Goal: Task Accomplishment & Management: Use online tool/utility

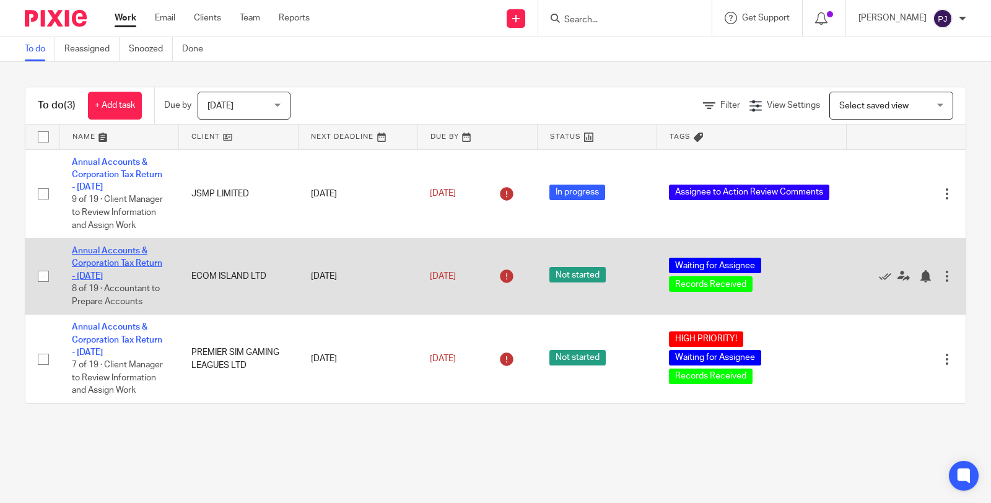
click at [105, 281] on link "Annual Accounts & Corporation Tax Return - April 30, 2025" at bounding box center [117, 263] width 90 height 34
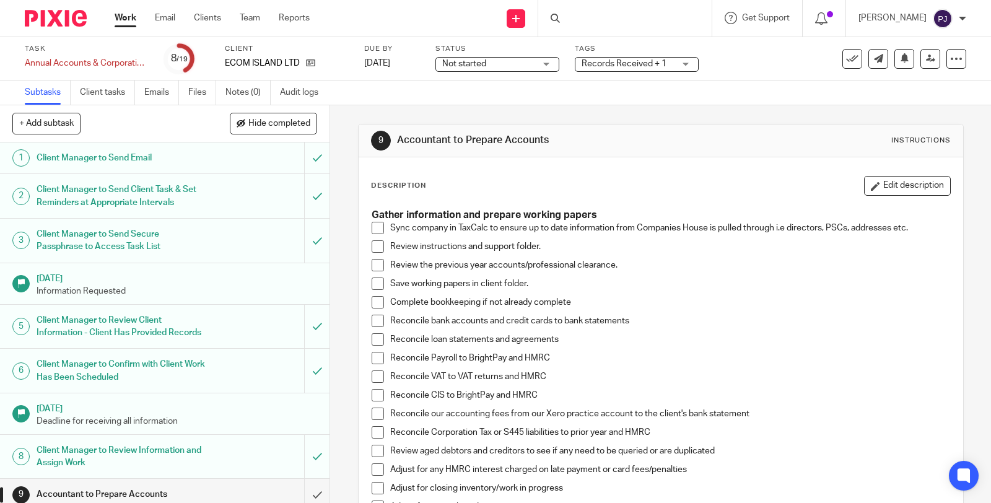
click at [622, 68] on span "Records Received + 1" at bounding box center [628, 64] width 93 height 13
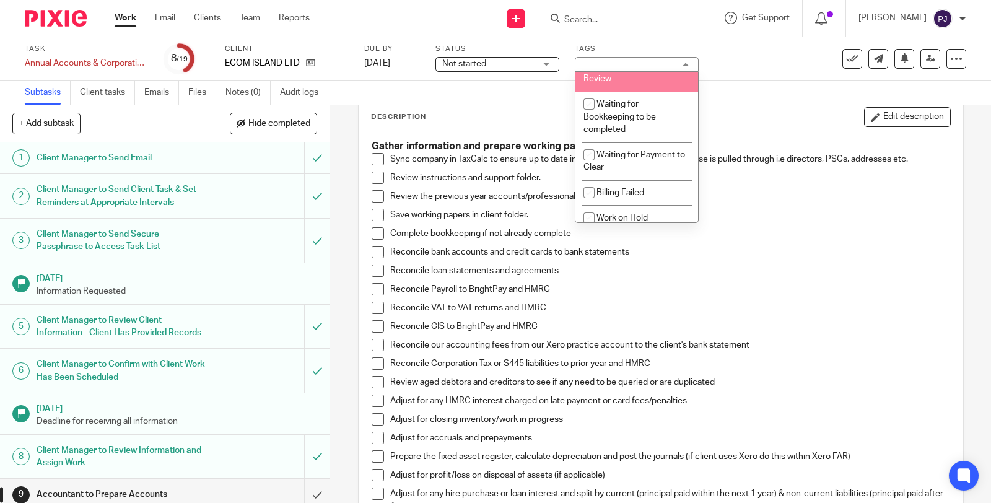
scroll to position [826, 0]
click at [609, 91] on li "Waiting for Peakvisory Review" at bounding box center [636, 72] width 123 height 38
checkbox input "true"
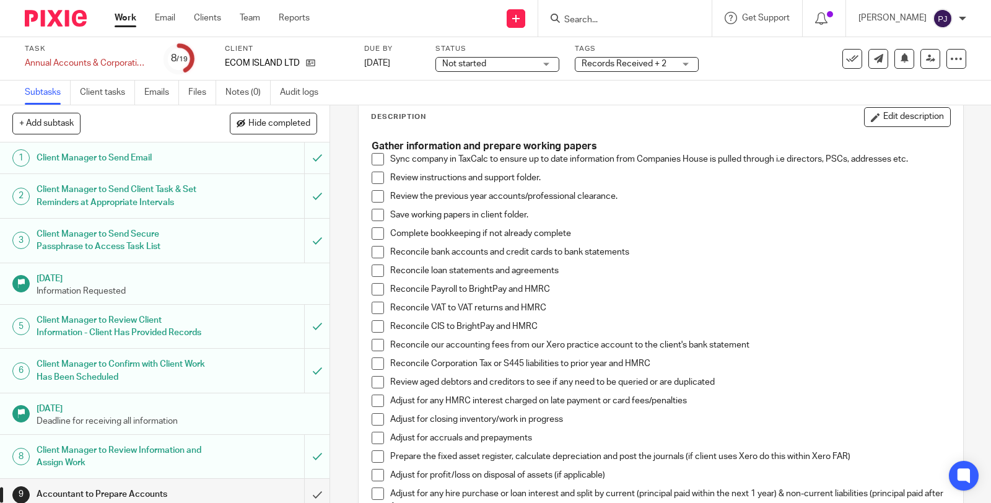
click at [746, 93] on div "Subtasks Client tasks Emails Files Notes (0) Audit logs" at bounding box center [495, 93] width 991 height 25
click at [122, 19] on link "Work" at bounding box center [126, 18] width 22 height 12
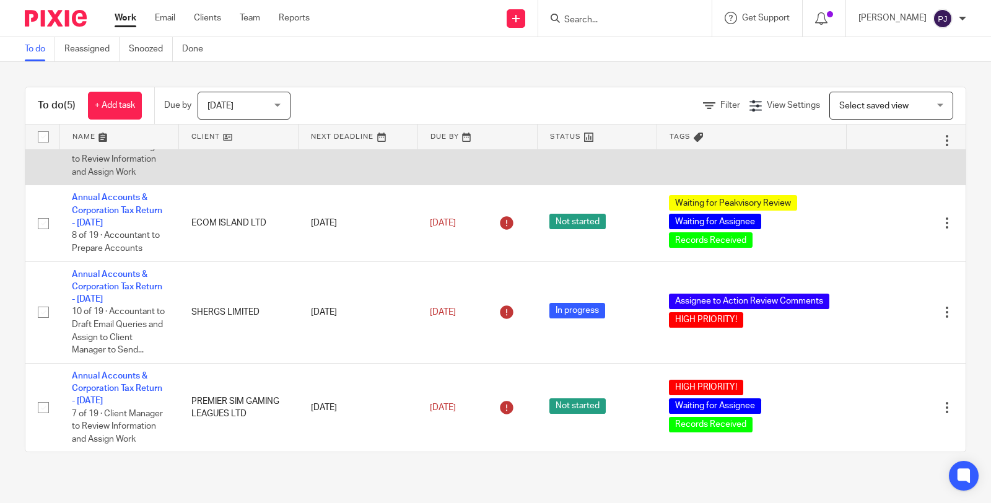
scroll to position [237, 0]
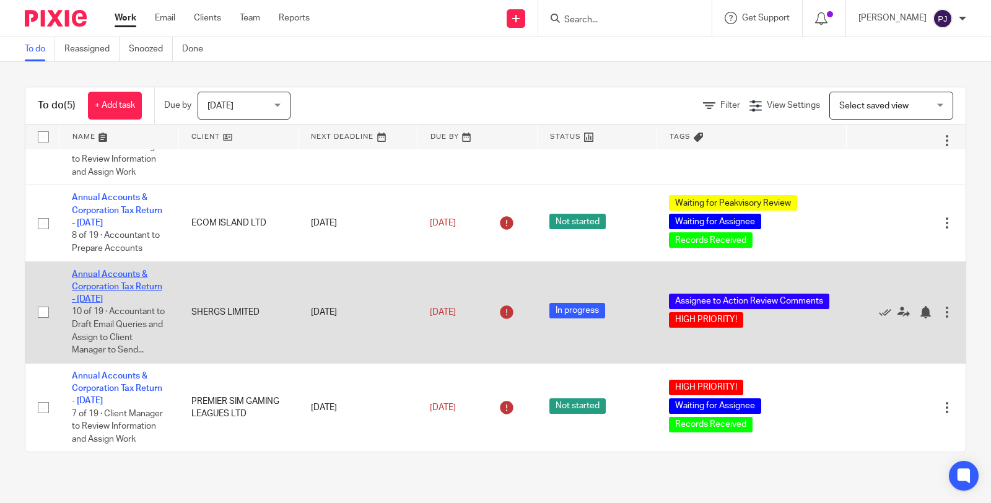
click at [106, 270] on link "Annual Accounts & Corporation Tax Return - [DATE]" at bounding box center [117, 287] width 90 height 34
